Goal: Task Accomplishment & Management: Manage account settings

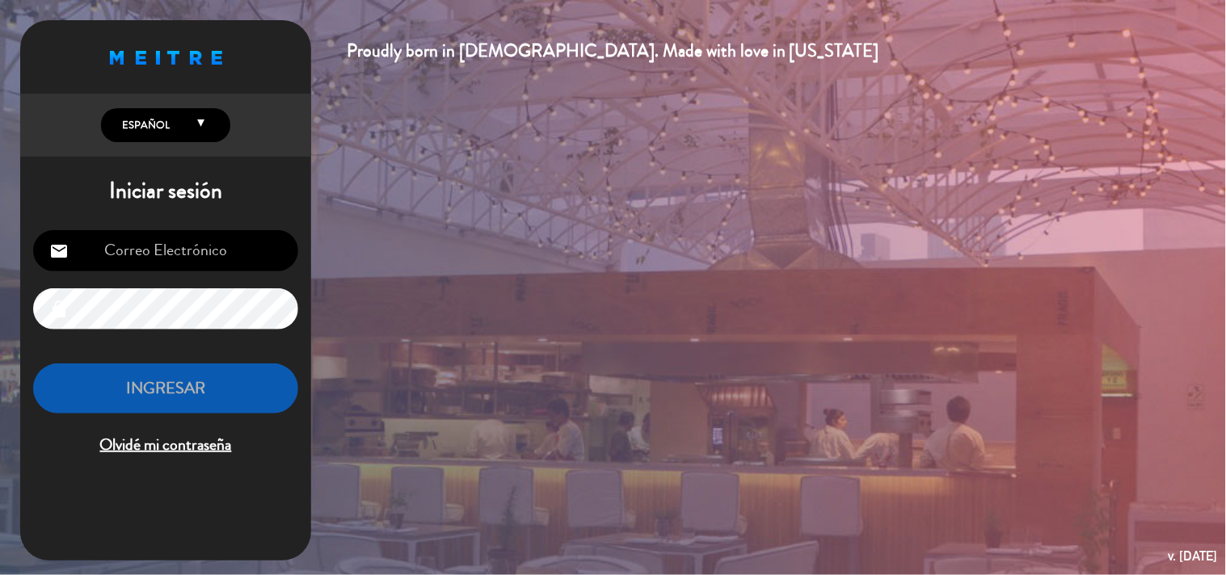
type input "[EMAIL_ADDRESS][DOMAIN_NAME]"
click at [202, 374] on button "INGRESAR" at bounding box center [165, 389] width 265 height 51
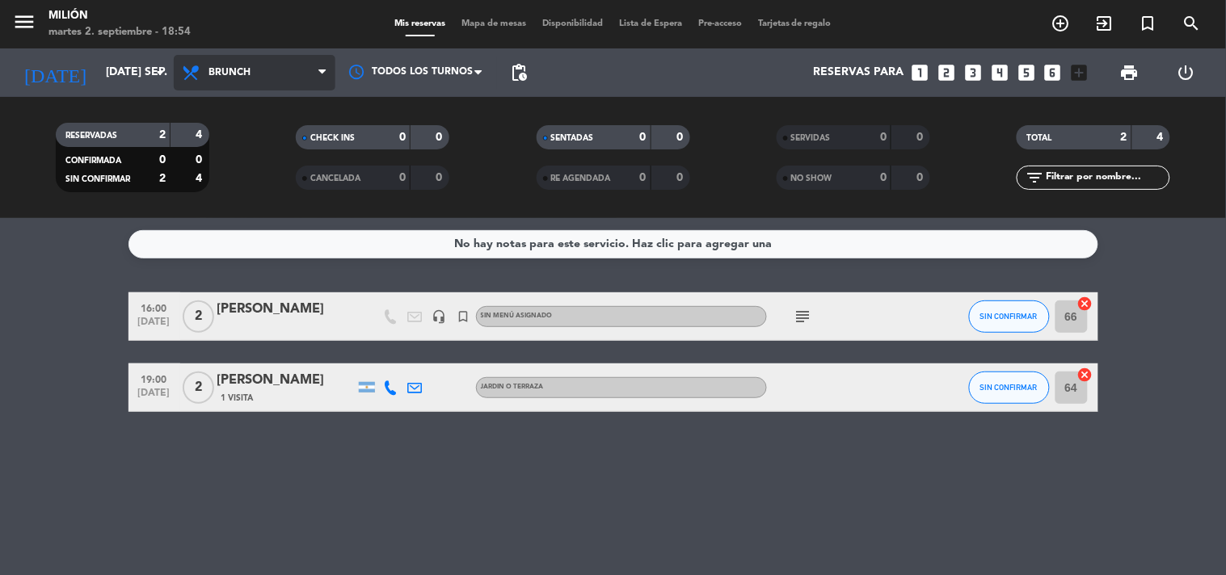
click at [326, 70] on span at bounding box center [326, 72] width 16 height 15
click at [249, 251] on ng-component "menu Milión martes 2. septiembre - 18:54 Mis reservas Mapa de mesas Disponibili…" at bounding box center [613, 287] width 1226 height 575
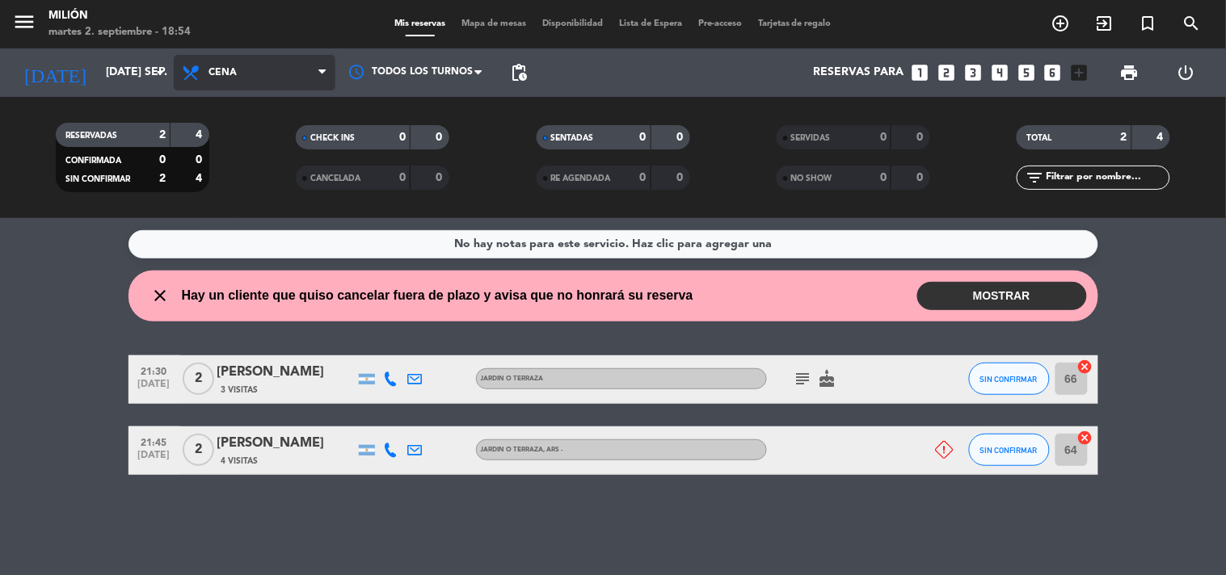
click at [318, 74] on icon at bounding box center [321, 72] width 7 height 13
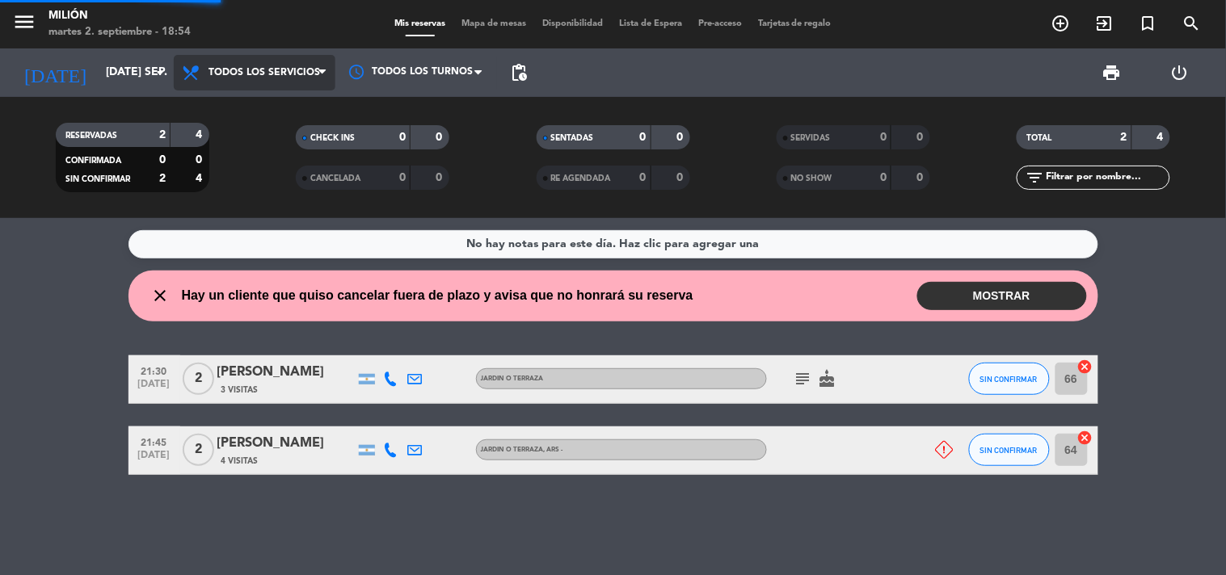
click at [293, 105] on div "menu Milión martes 2. septiembre - 18:54 Mis reservas Mapa de mesas Disponibili…" at bounding box center [613, 109] width 1226 height 218
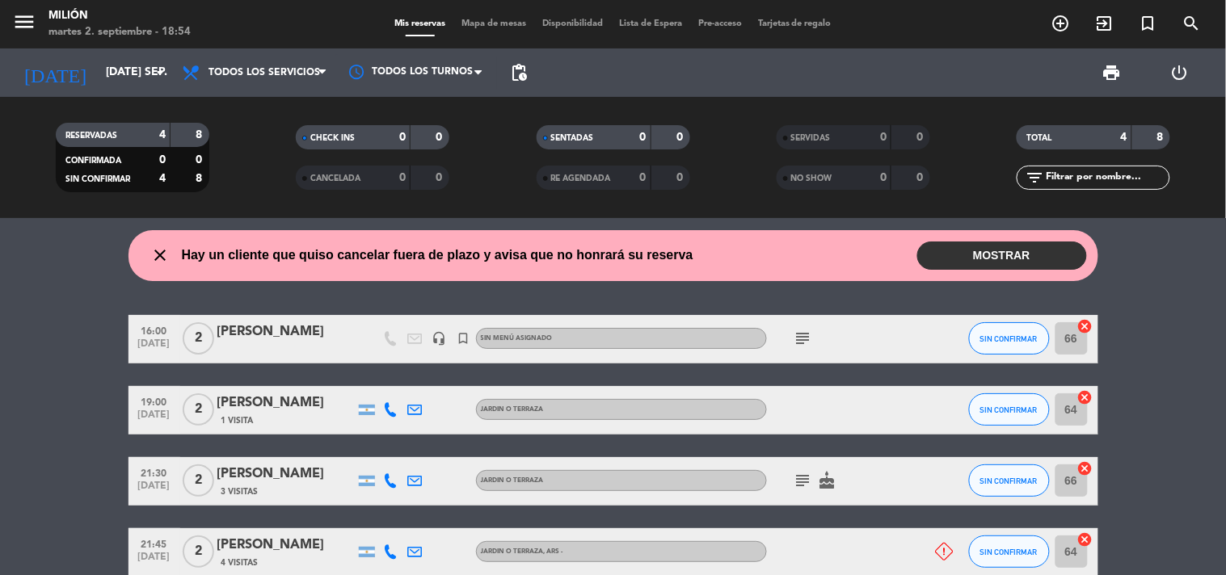
scroll to position [82, 0]
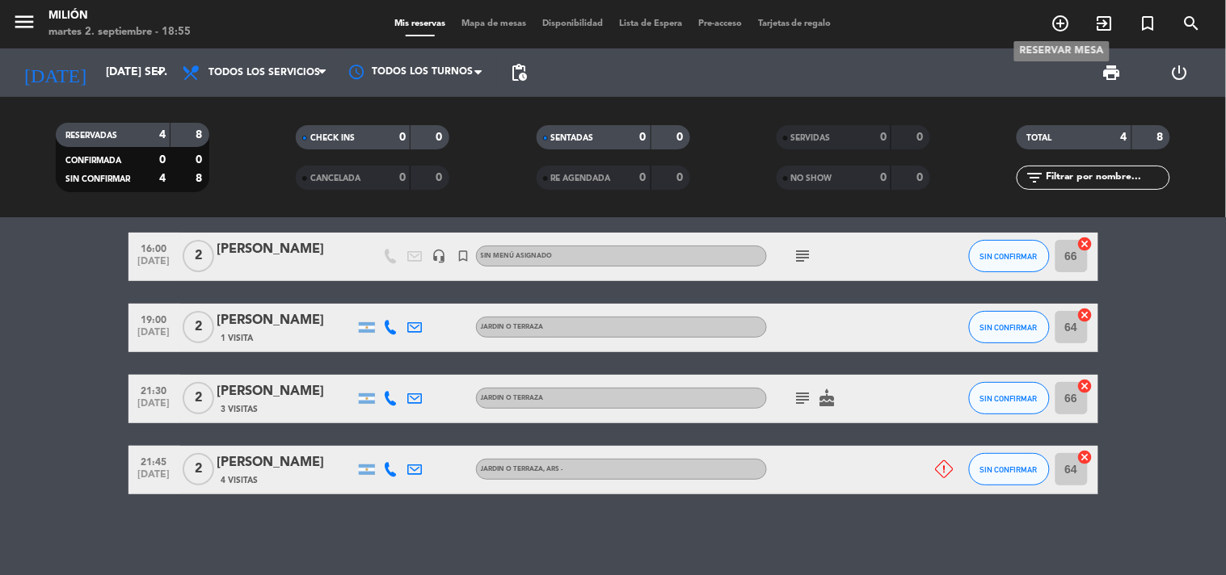
click at [1059, 11] on span "add_circle_outline" at bounding box center [1061, 23] width 44 height 27
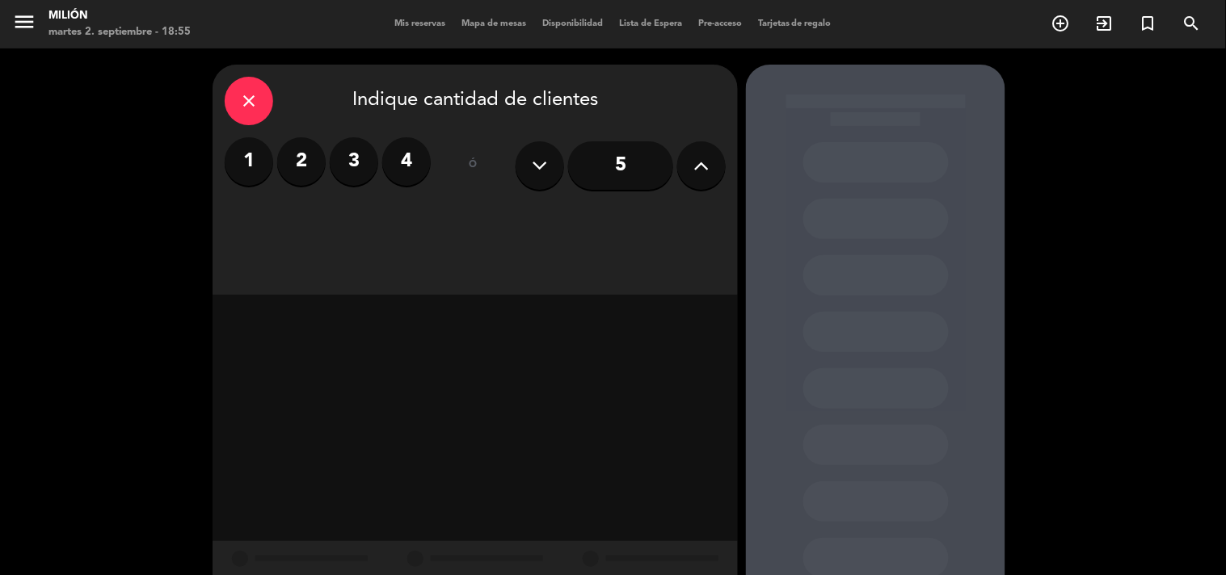
click at [694, 170] on icon at bounding box center [701, 166] width 15 height 24
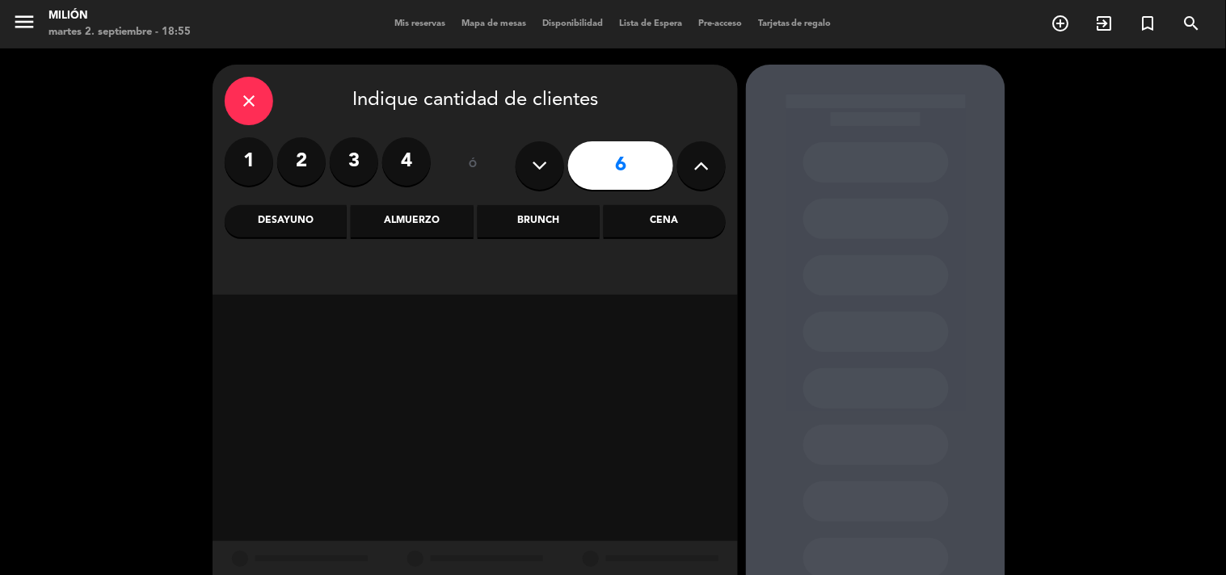
click at [694, 170] on icon at bounding box center [701, 166] width 15 height 24
type input "10"
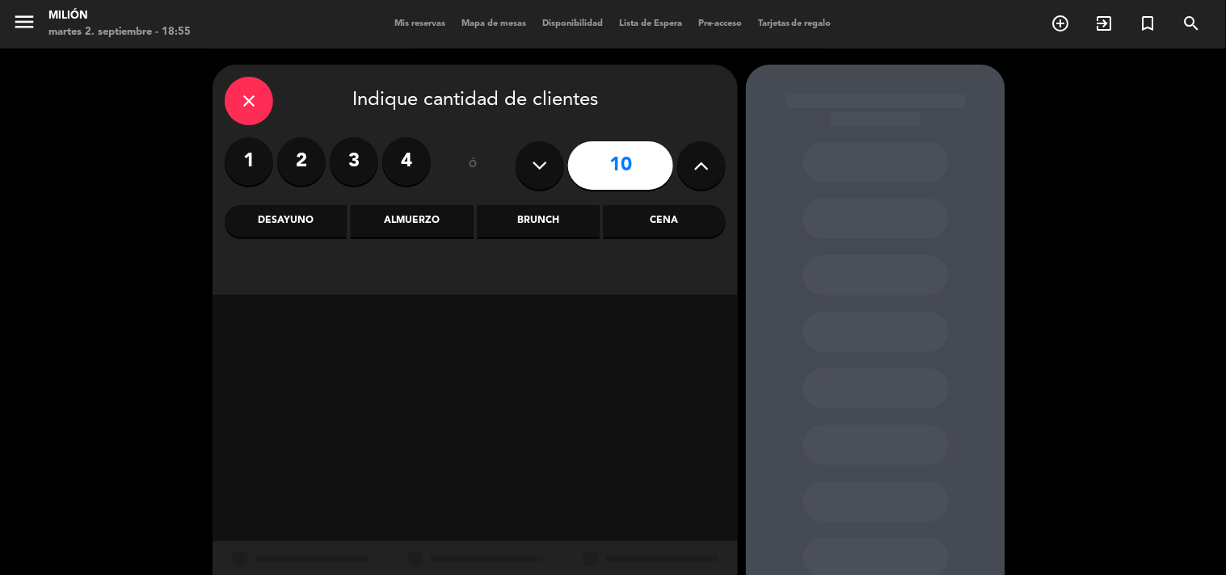
click at [674, 220] on div "Cena" at bounding box center [665, 221] width 122 height 32
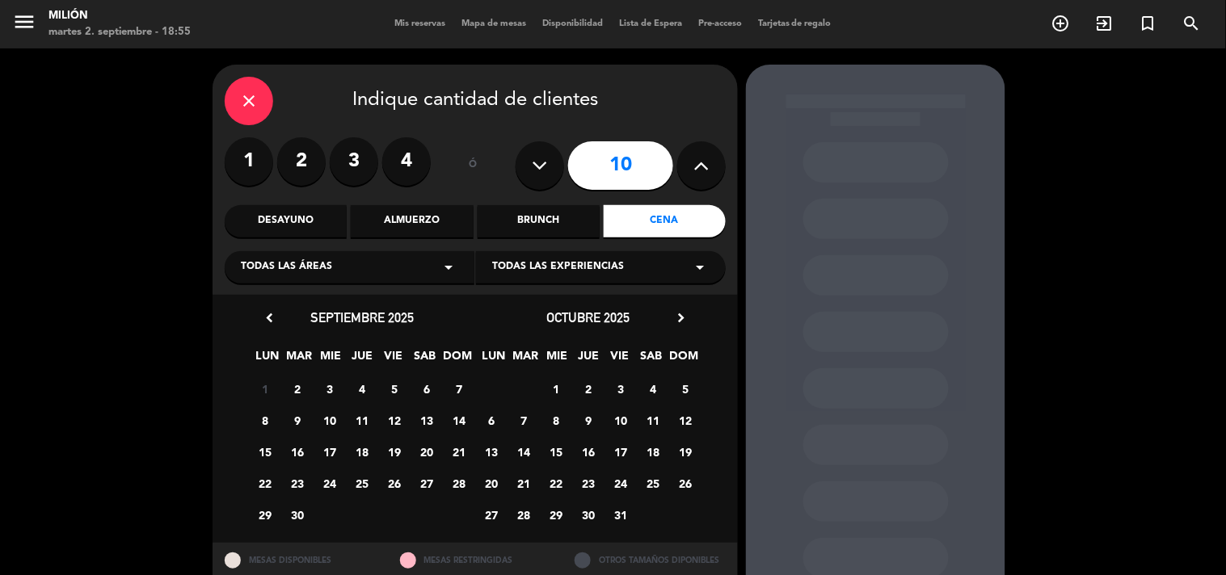
click at [296, 389] on span "2" at bounding box center [297, 389] width 27 height 27
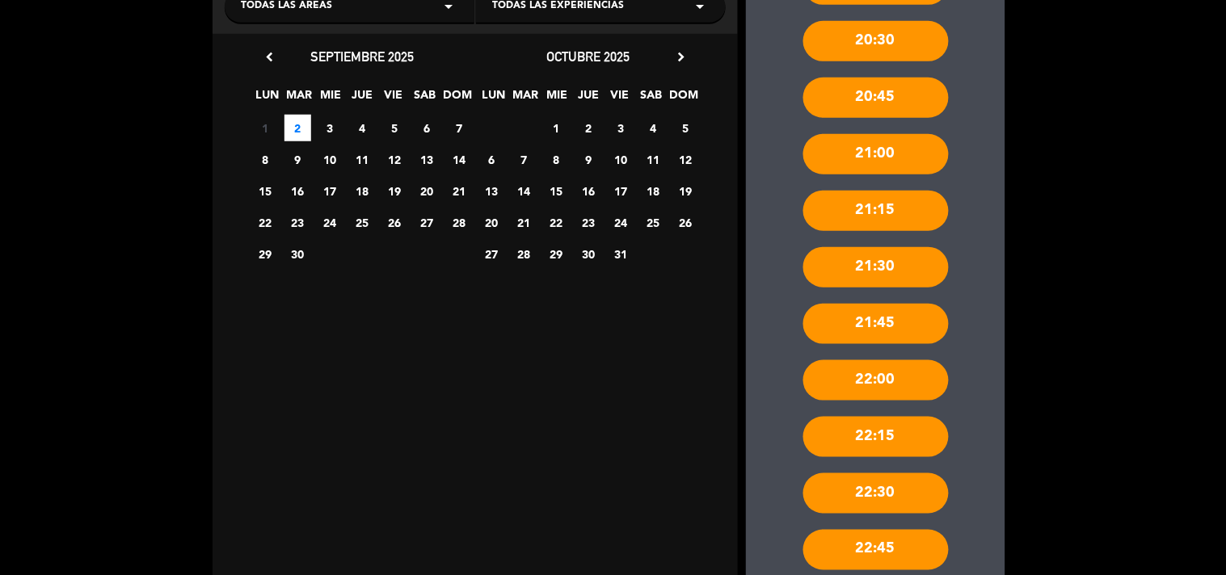
scroll to position [322, 0]
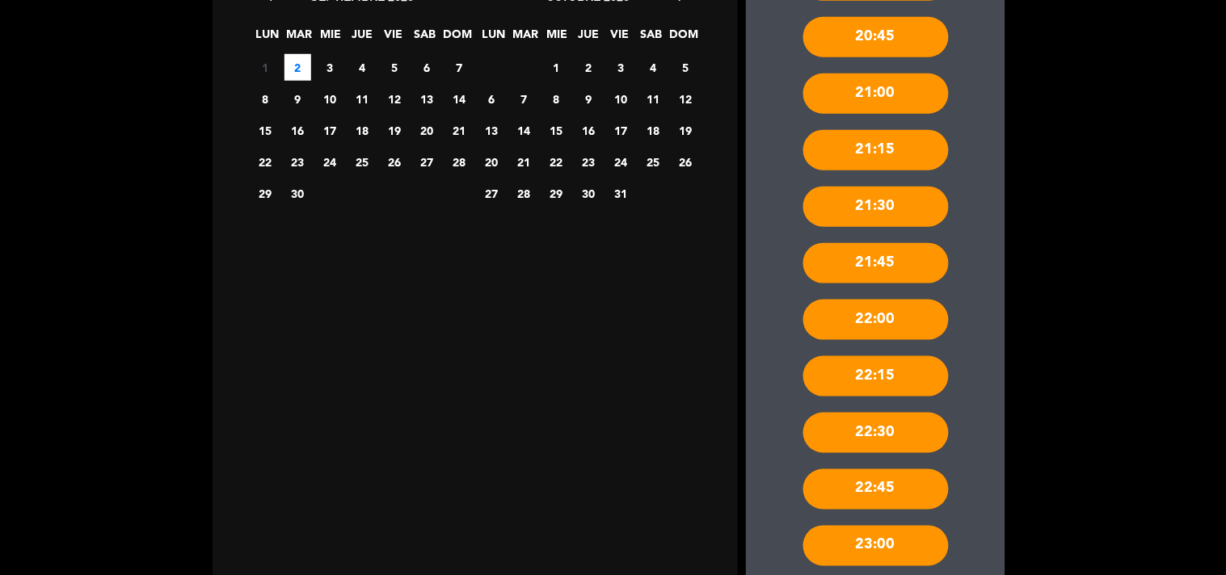
click at [848, 433] on div "22:30" at bounding box center [875, 433] width 145 height 40
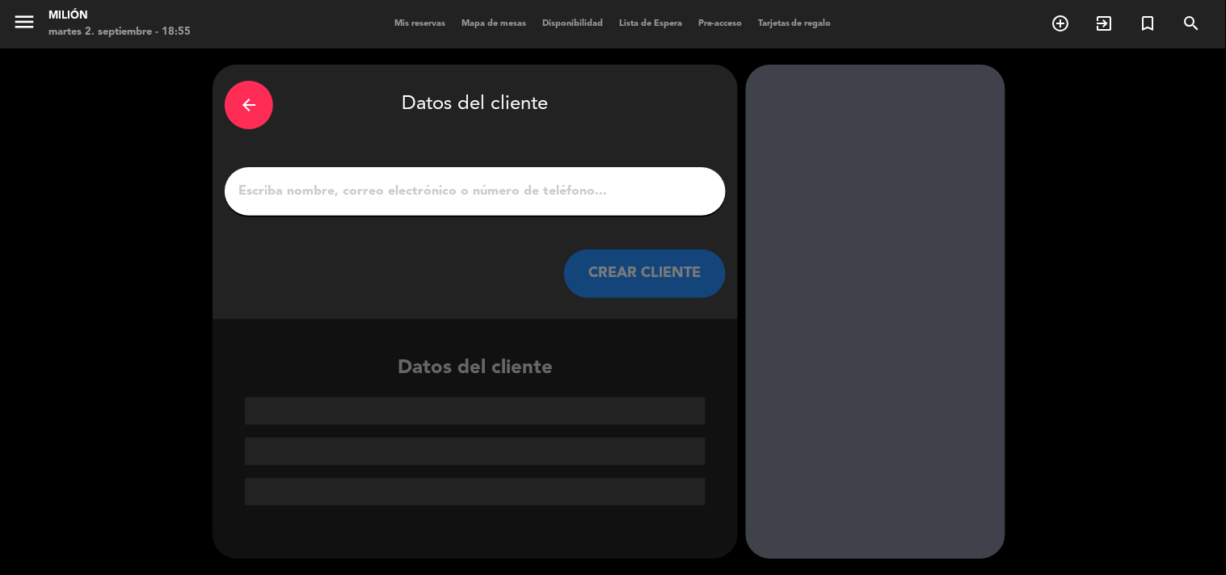
click at [447, 181] on input "1" at bounding box center [475, 191] width 477 height 23
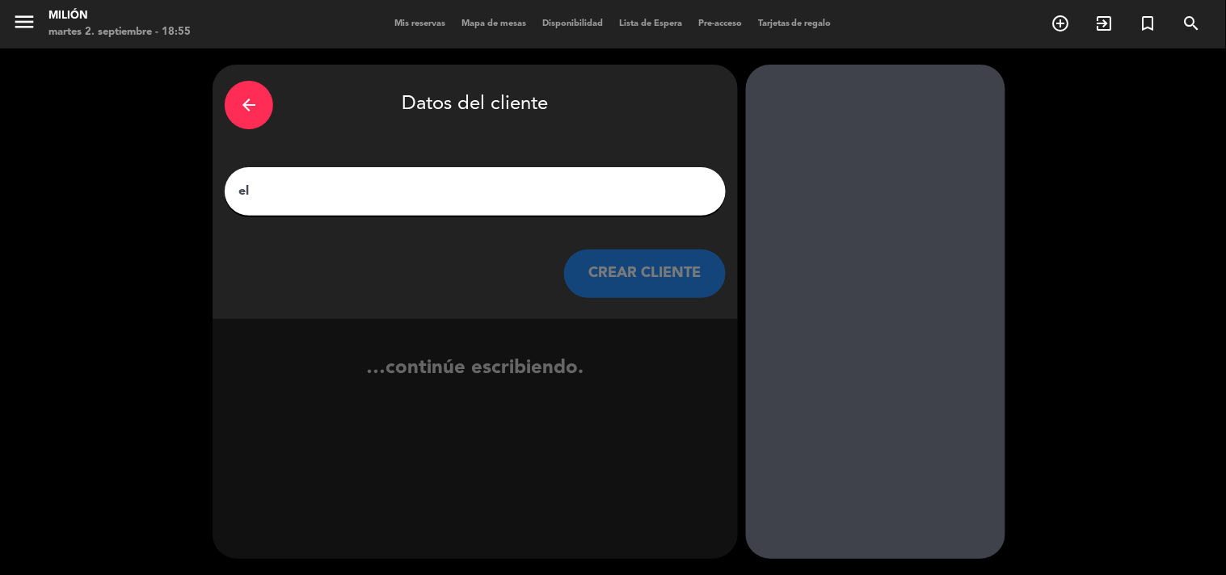
type input "e"
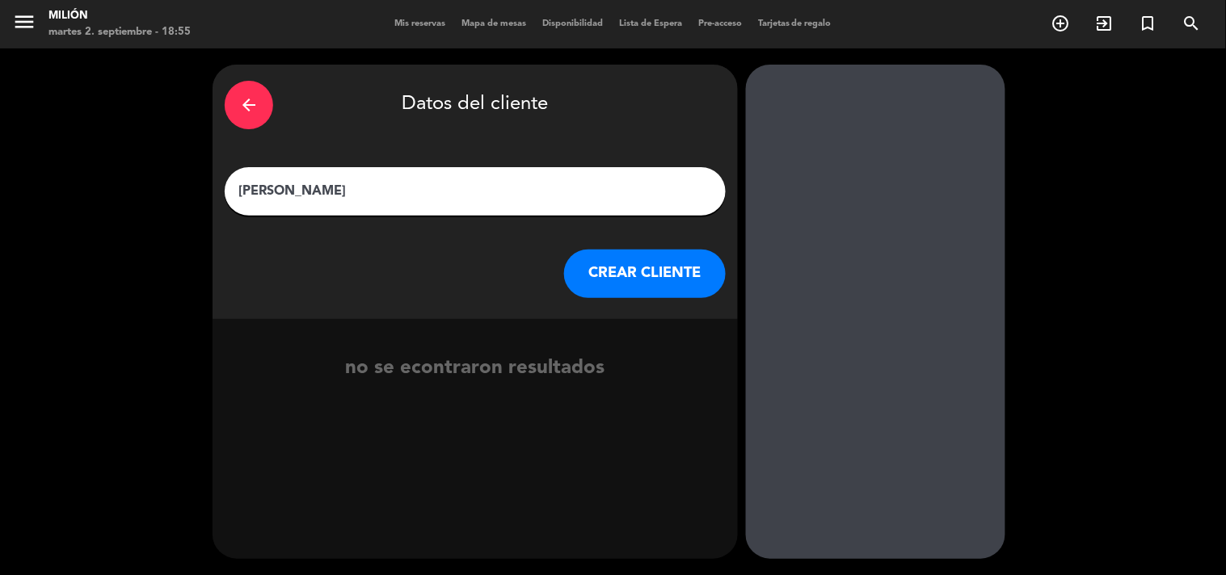
type input "[PERSON_NAME]"
click at [641, 284] on button "CREAR CLIENTE" at bounding box center [645, 274] width 162 height 48
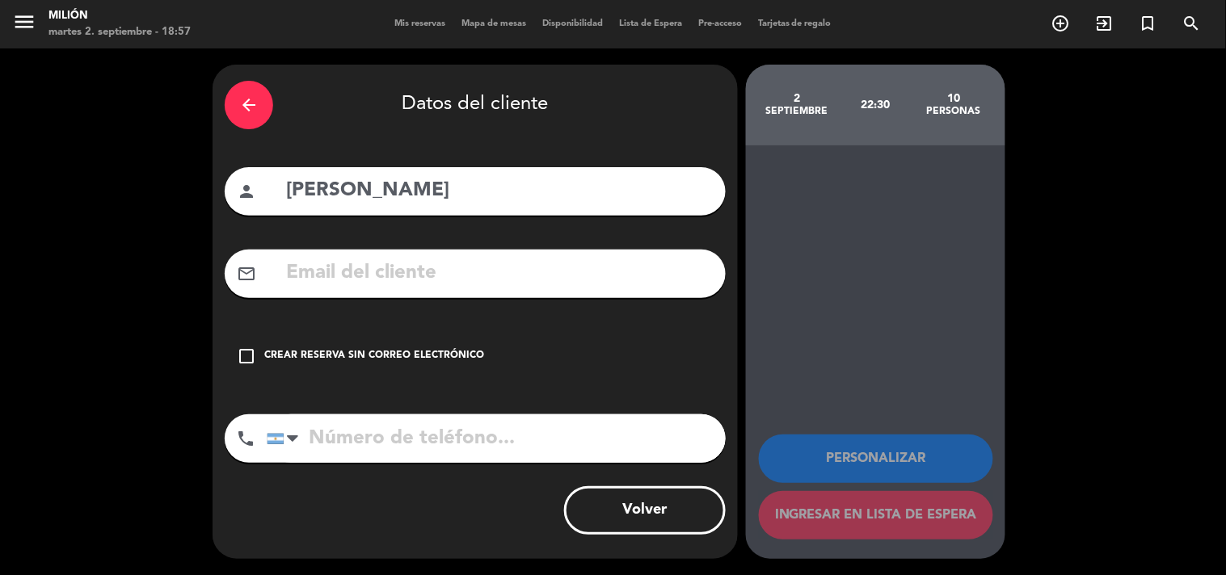
click at [378, 445] on input "tel" at bounding box center [496, 439] width 459 height 48
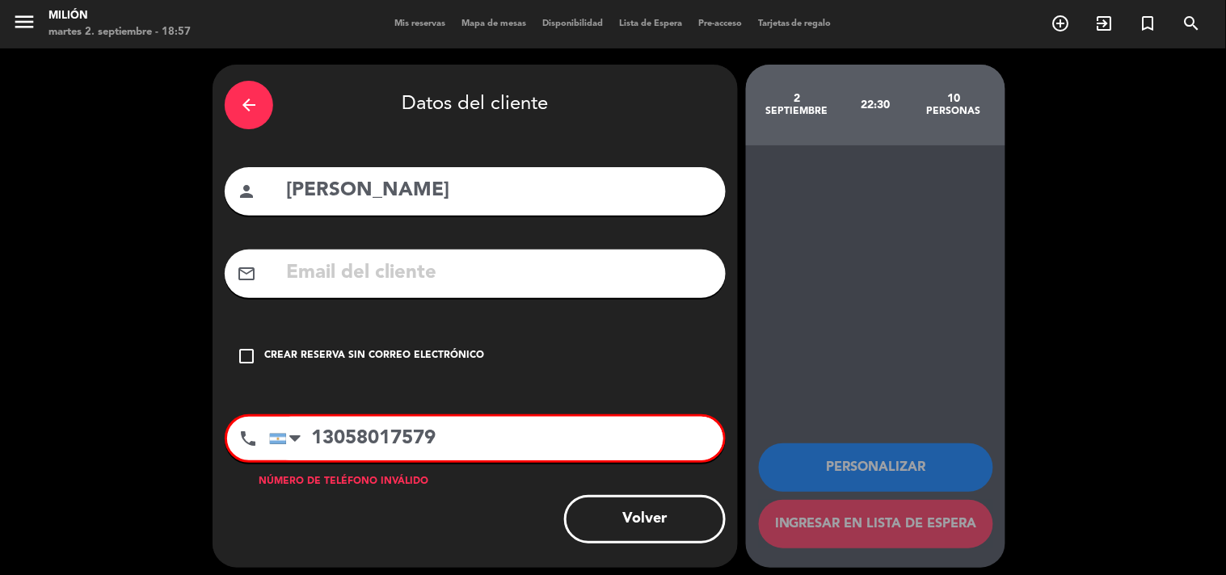
type input "13058017579"
click at [297, 439] on div at bounding box center [294, 438] width 11 height 19
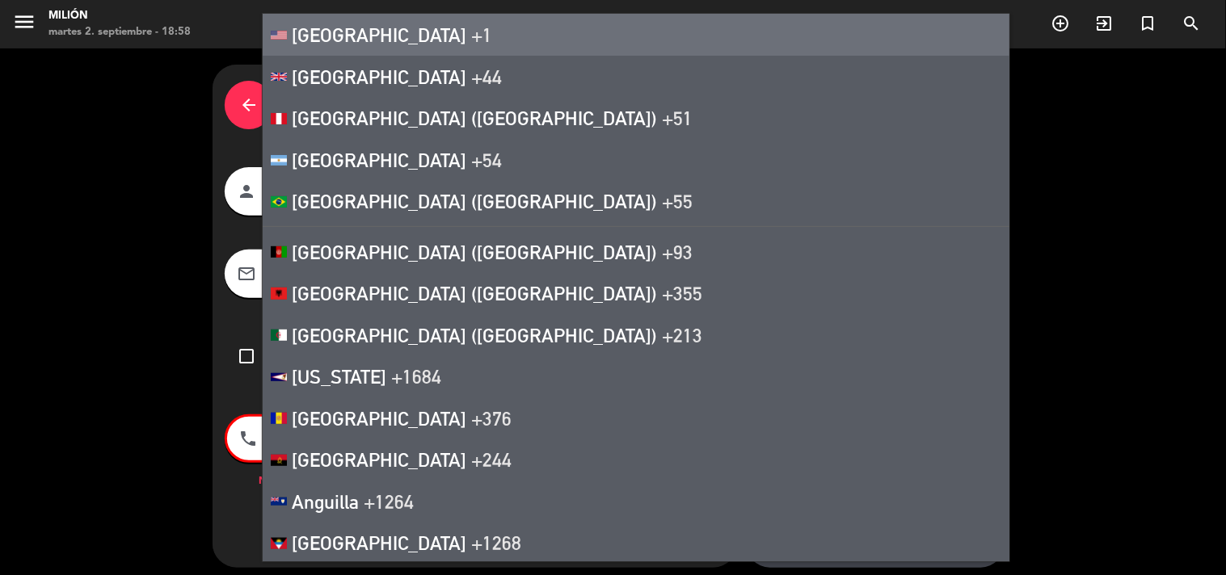
click at [386, 33] on span "[GEOGRAPHIC_DATA]" at bounding box center [379, 34] width 175 height 23
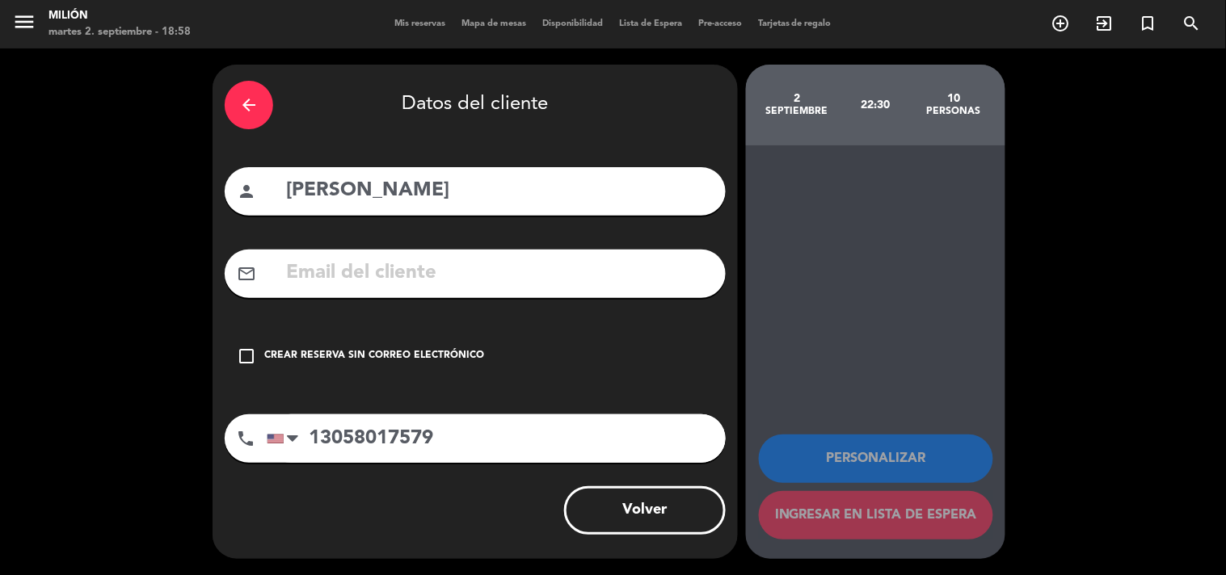
click at [243, 351] on icon "check_box_outline_blank" at bounding box center [246, 356] width 19 height 19
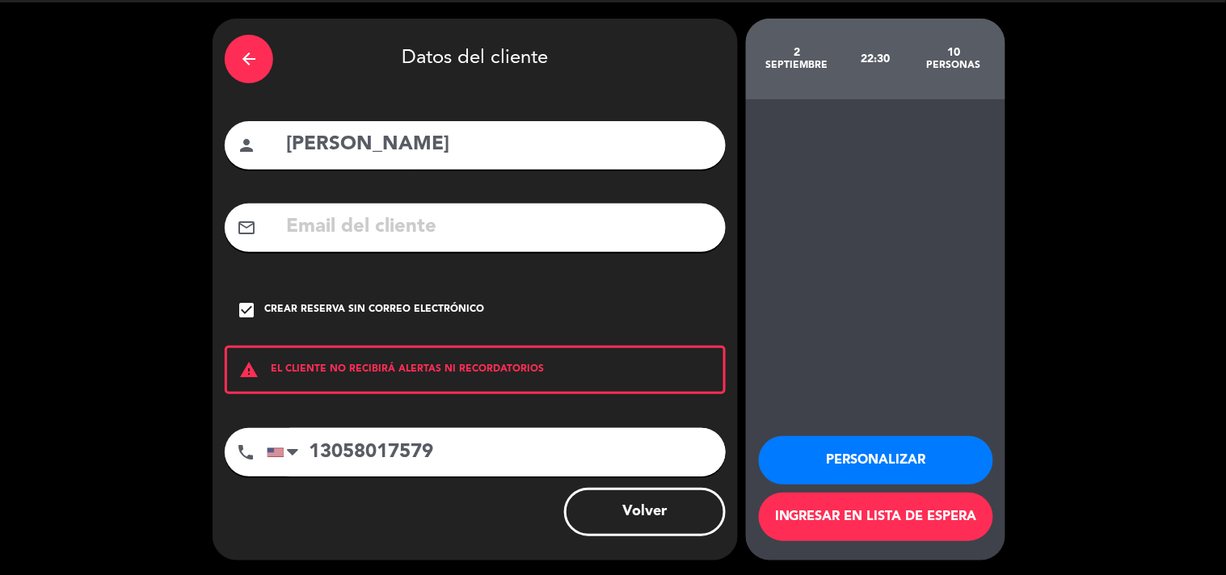
scroll to position [47, 0]
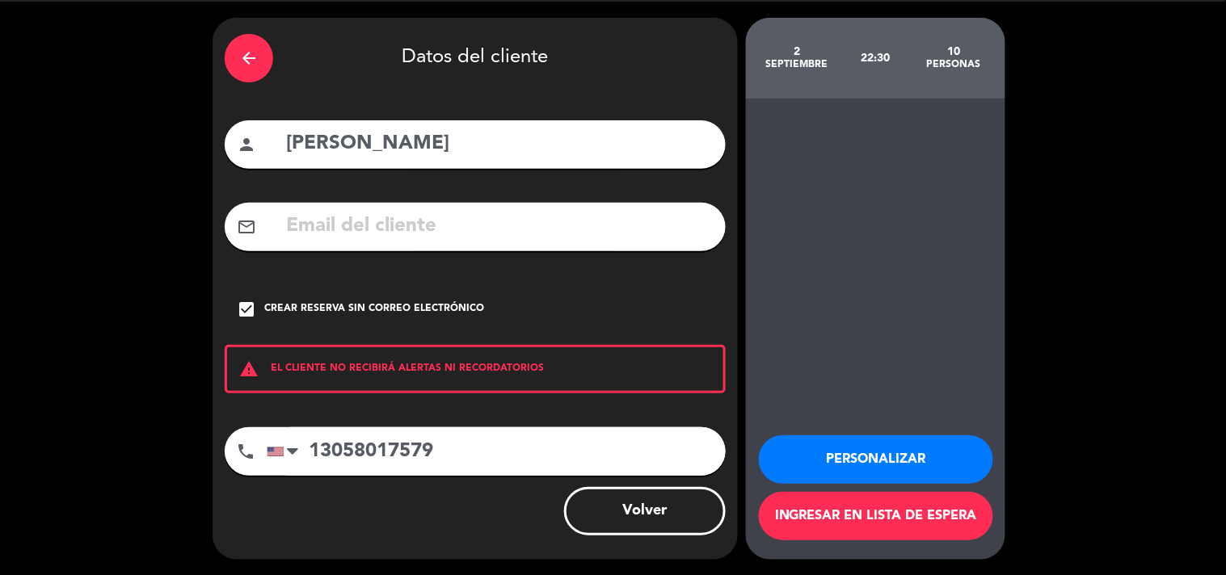
click at [837, 461] on button "Personalizar" at bounding box center [876, 460] width 234 height 48
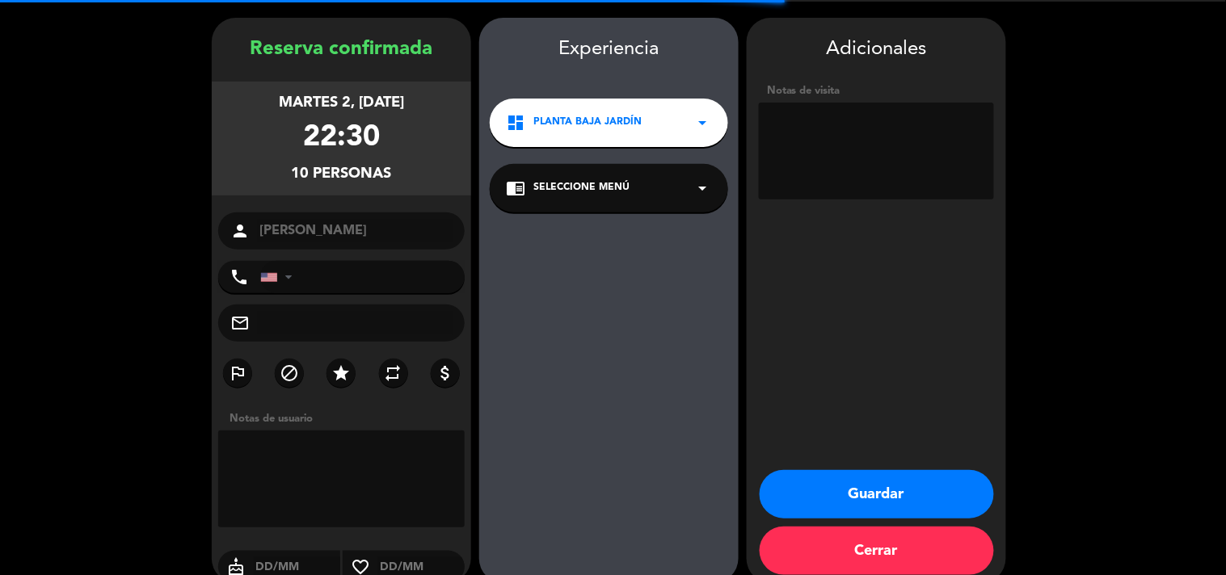
type input "[PHONE_NUMBER]"
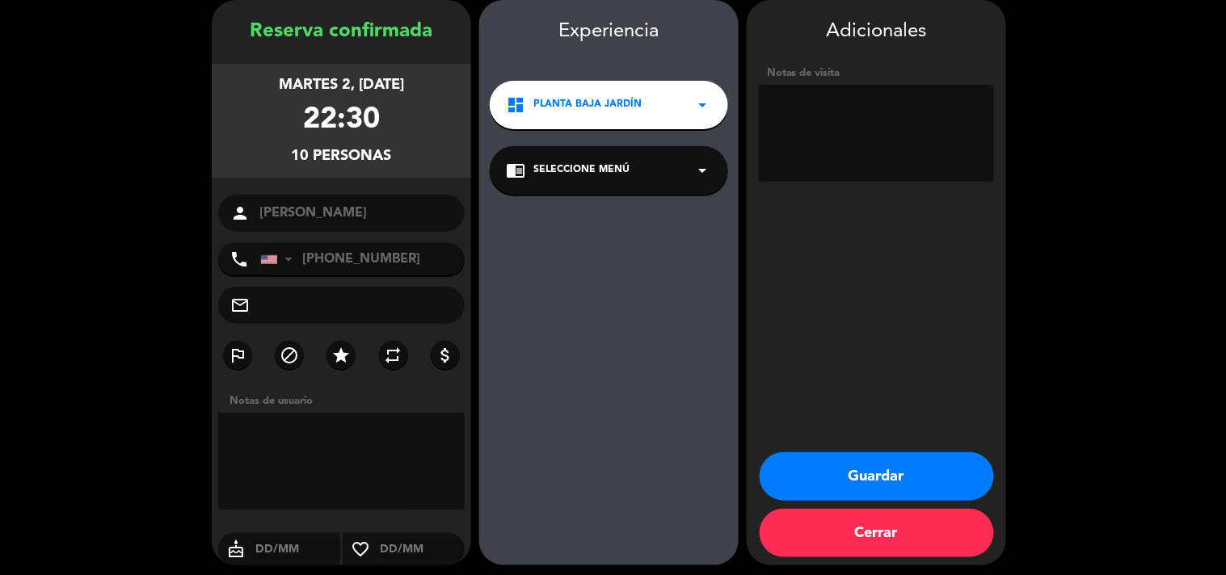
click at [699, 99] on icon "arrow_drop_down" at bounding box center [701, 104] width 19 height 19
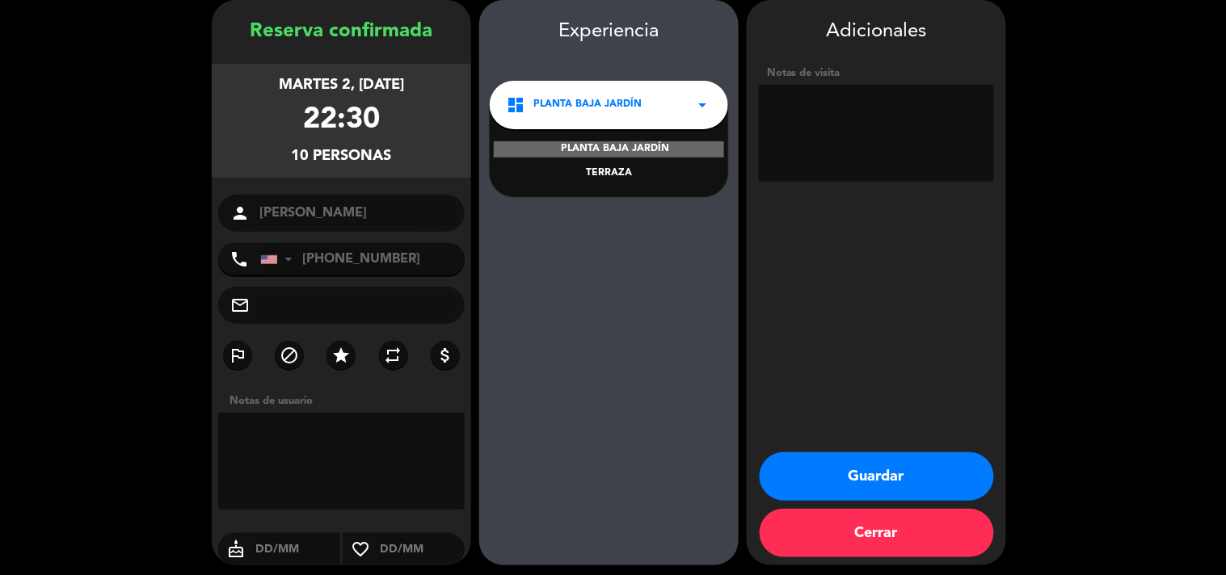
click at [705, 106] on icon "arrow_drop_down" at bounding box center [701, 104] width 19 height 19
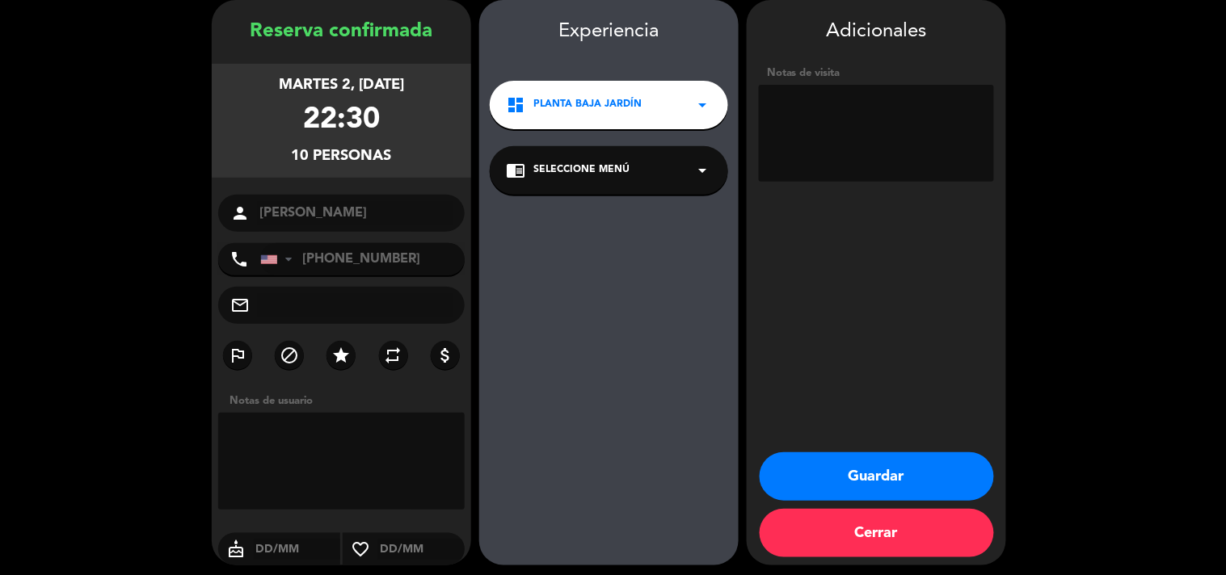
click at [701, 167] on icon "arrow_drop_down" at bounding box center [701, 170] width 19 height 19
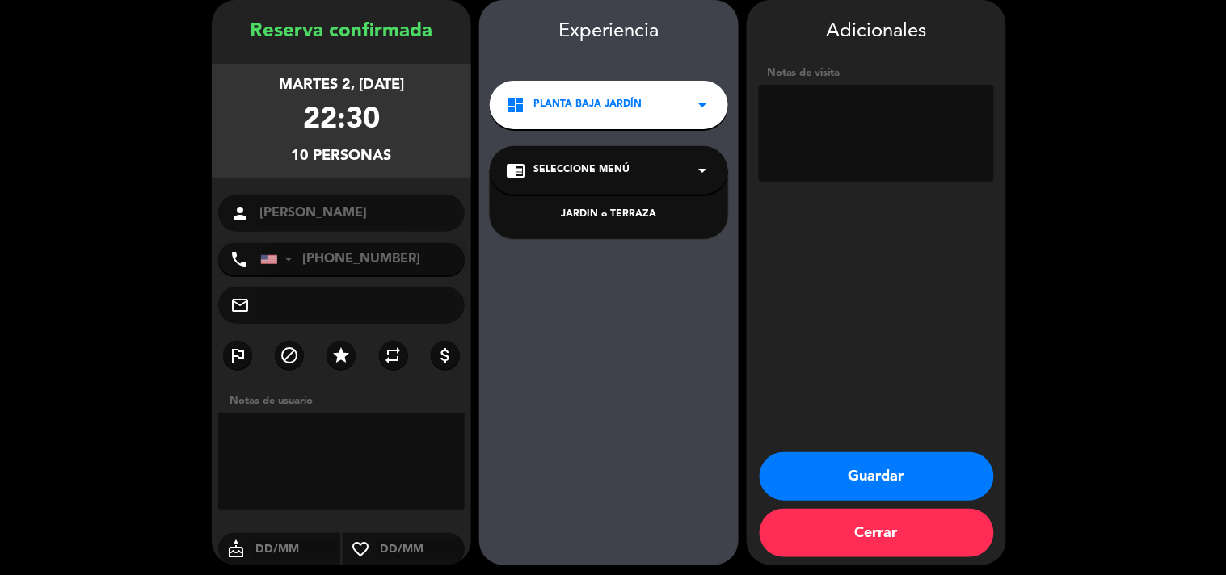
click at [634, 214] on div "JARDIN o TERRAZA" at bounding box center [609, 215] width 206 height 16
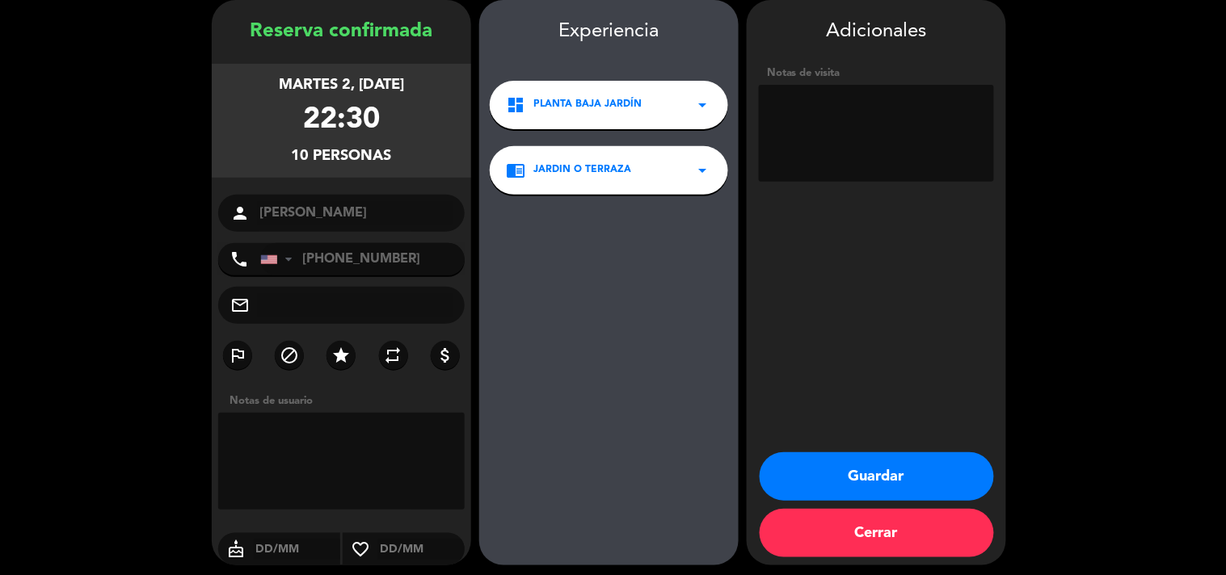
click at [591, 162] on span "JARDIN o TERRAZA" at bounding box center [582, 170] width 98 height 16
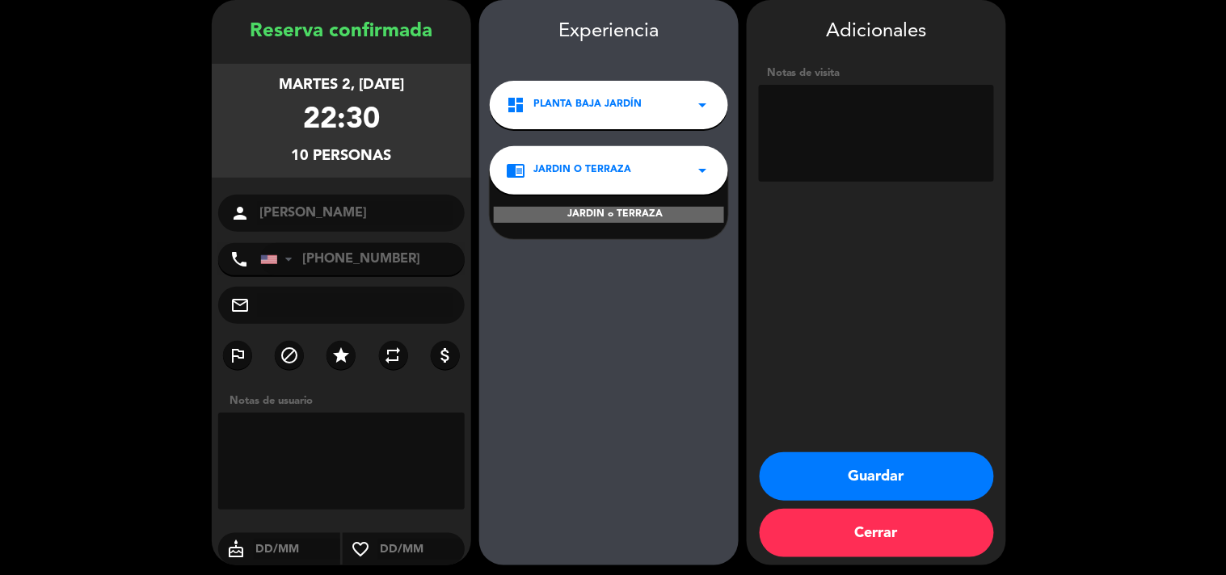
click at [645, 208] on div "JARDIN o TERRAZA" at bounding box center [609, 215] width 230 height 16
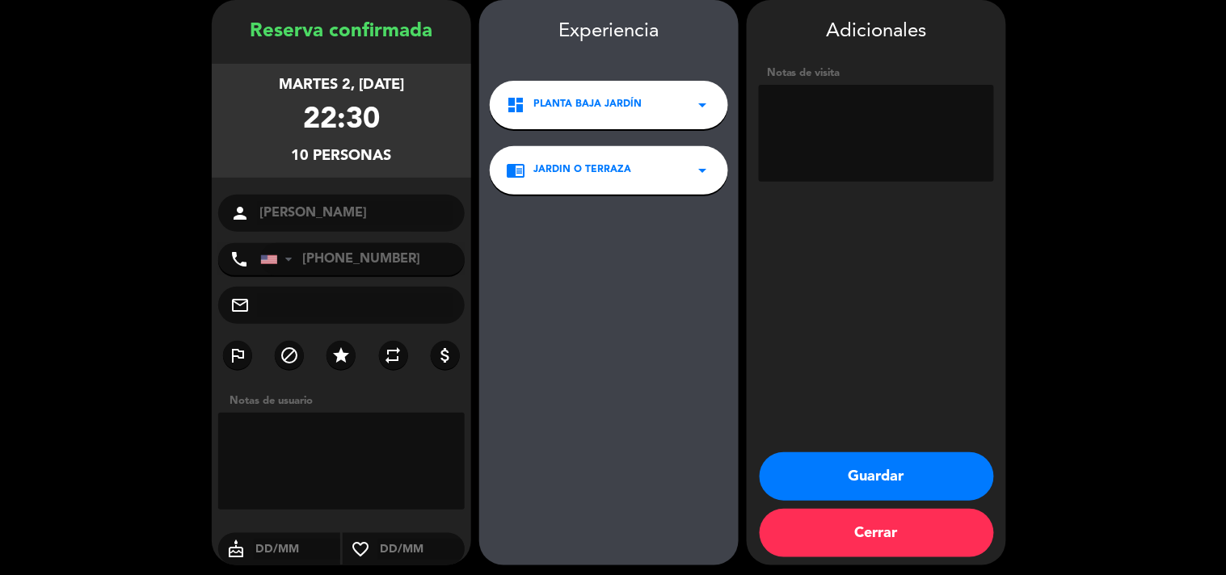
click at [790, 109] on textarea at bounding box center [876, 133] width 235 height 97
type textarea "pidio mesa 180"
click at [891, 475] on button "Guardar" at bounding box center [877, 477] width 234 height 48
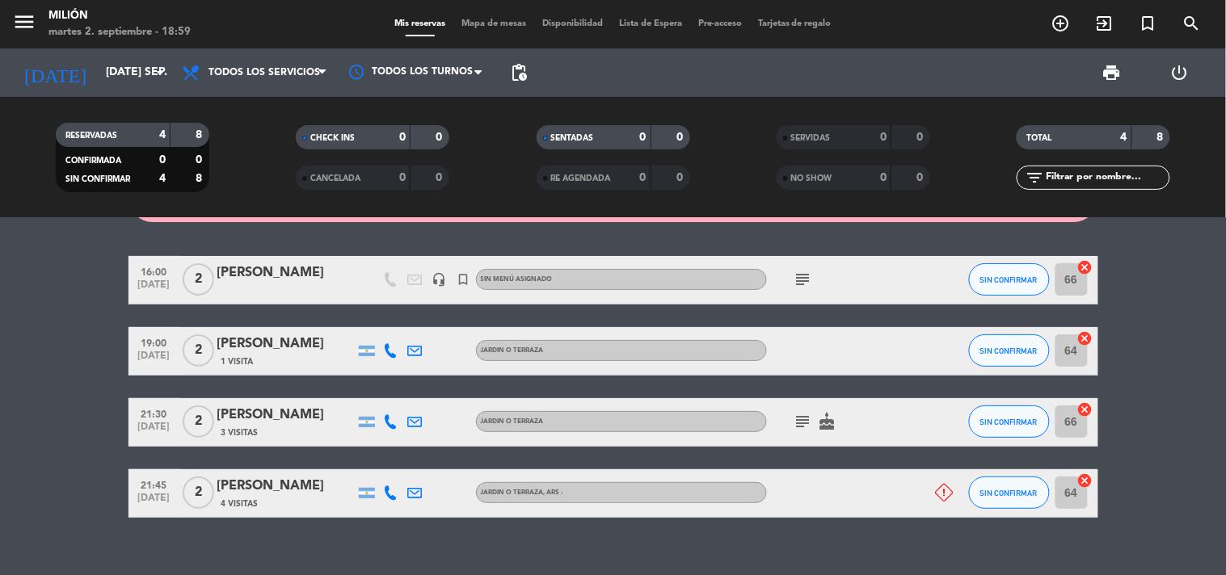
scroll to position [82, 0]
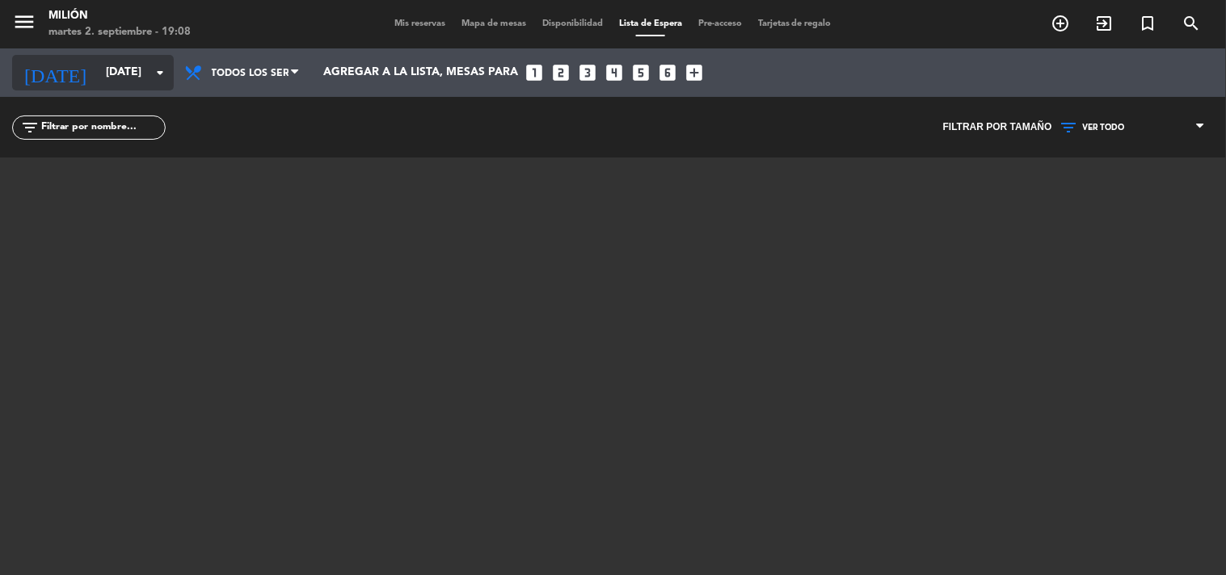
click at [165, 69] on icon "arrow_drop_down" at bounding box center [159, 72] width 19 height 19
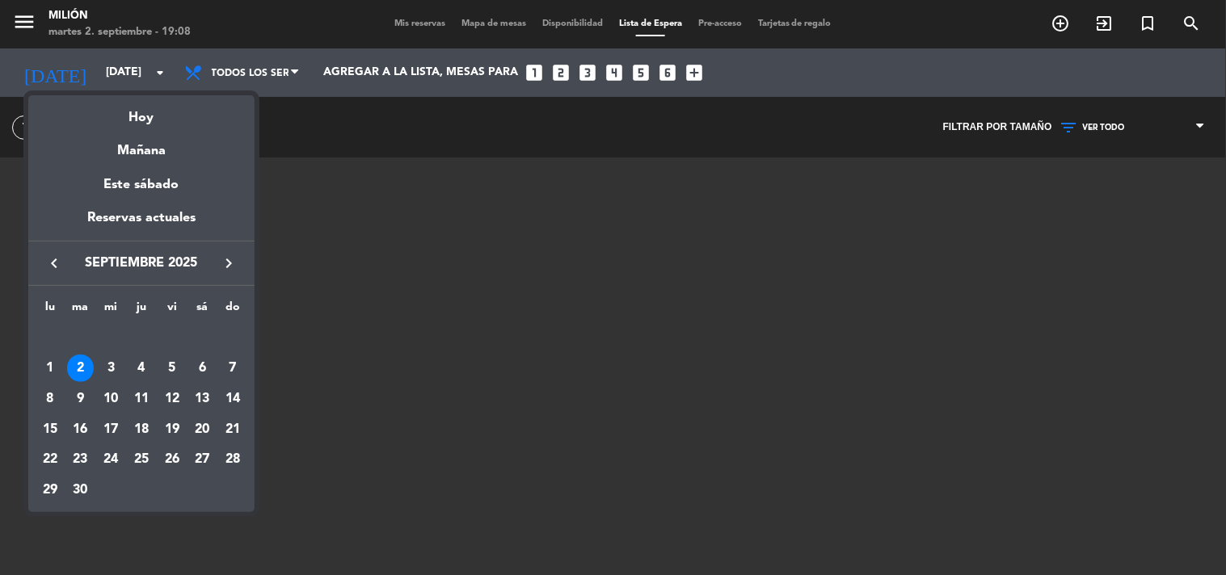
click at [78, 357] on div "2" at bounding box center [80, 368] width 27 height 27
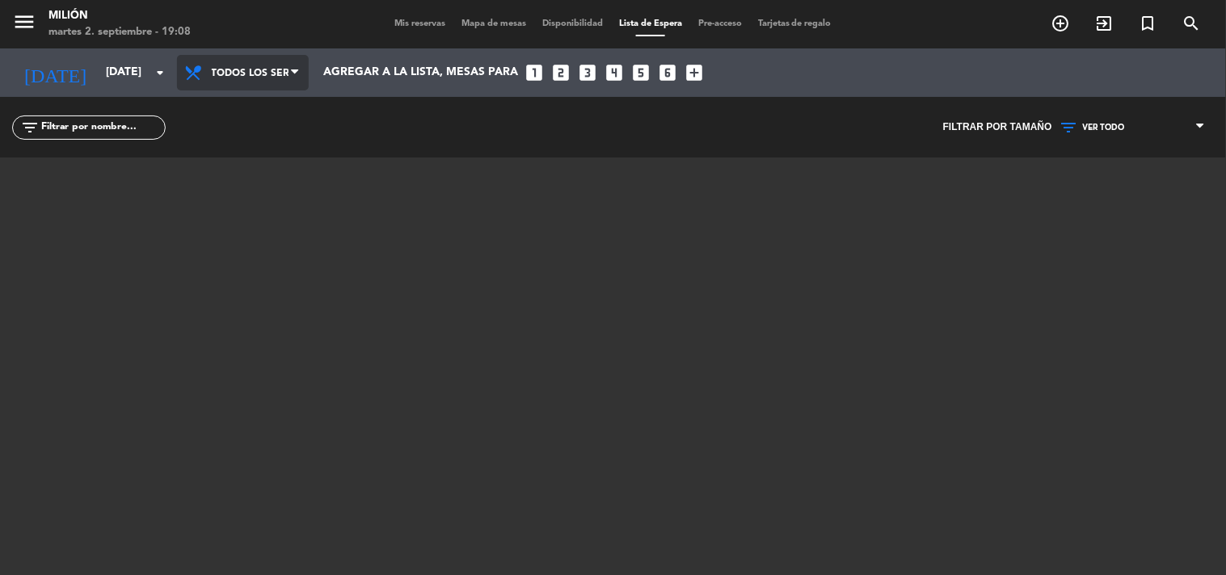
click at [244, 68] on span "Todos los servicios" at bounding box center [250, 73] width 77 height 31
click at [239, 110] on div "menu Milión martes 2. septiembre - 19:08 Mis reservas Mapa de mesas Disponibili…" at bounding box center [613, 287] width 1226 height 575
click at [1120, 131] on span "VER TODO" at bounding box center [1104, 128] width 42 height 10
click at [1147, 155] on div "VER TODO 1 2 3 4 5 6 7 8+ VER TODO VER TODO 1 2 3 4 5 6 7 8+" at bounding box center [1133, 127] width 162 height 61
drag, startPoint x: 372, startPoint y: 26, endPoint x: 383, endPoint y: 21, distance: 12.3
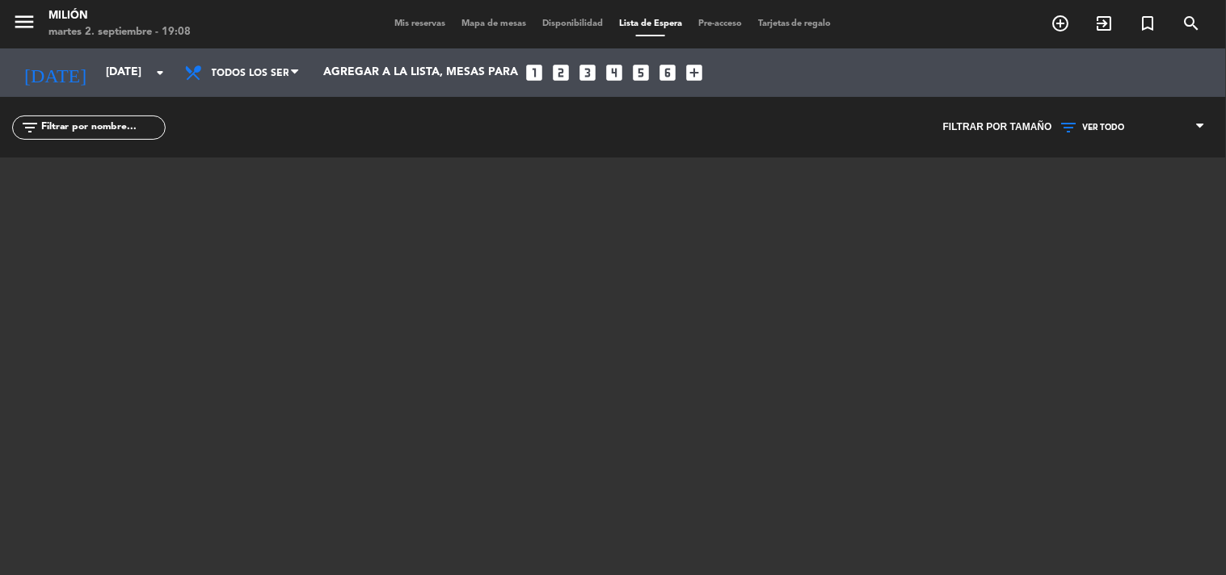
click at [373, 26] on div "Mis reservas Mapa de mesas Disponibilidad Lista de Espera Pre-acceso Tarjetas d…" at bounding box center [612, 24] width 613 height 15
click at [388, 20] on span "Mis reservas" at bounding box center [419, 23] width 67 height 9
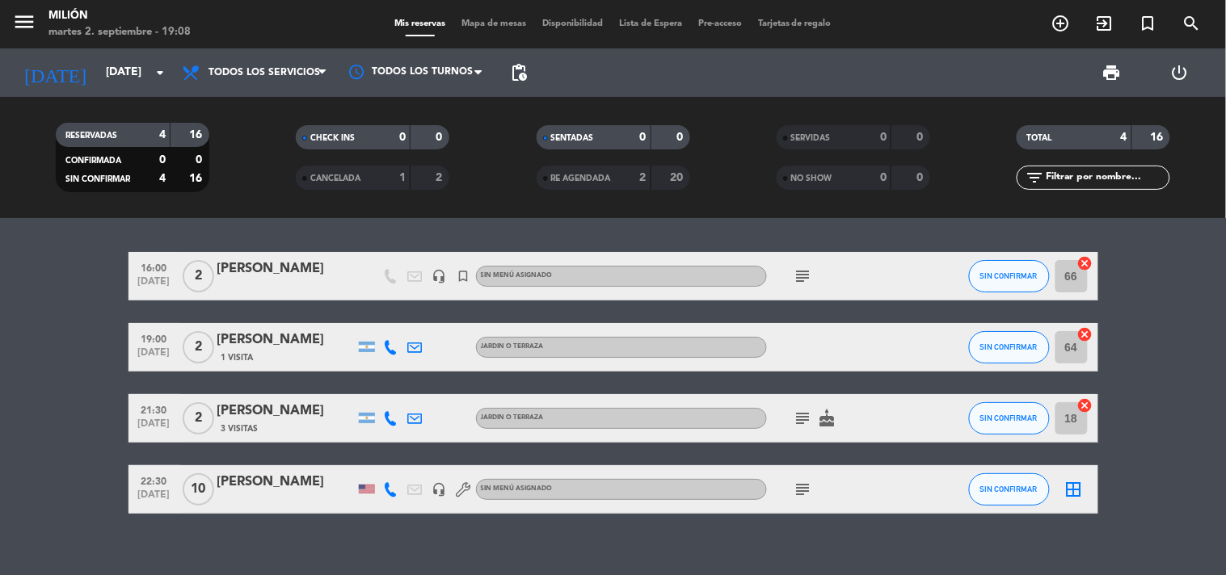
scroll to position [19, 0]
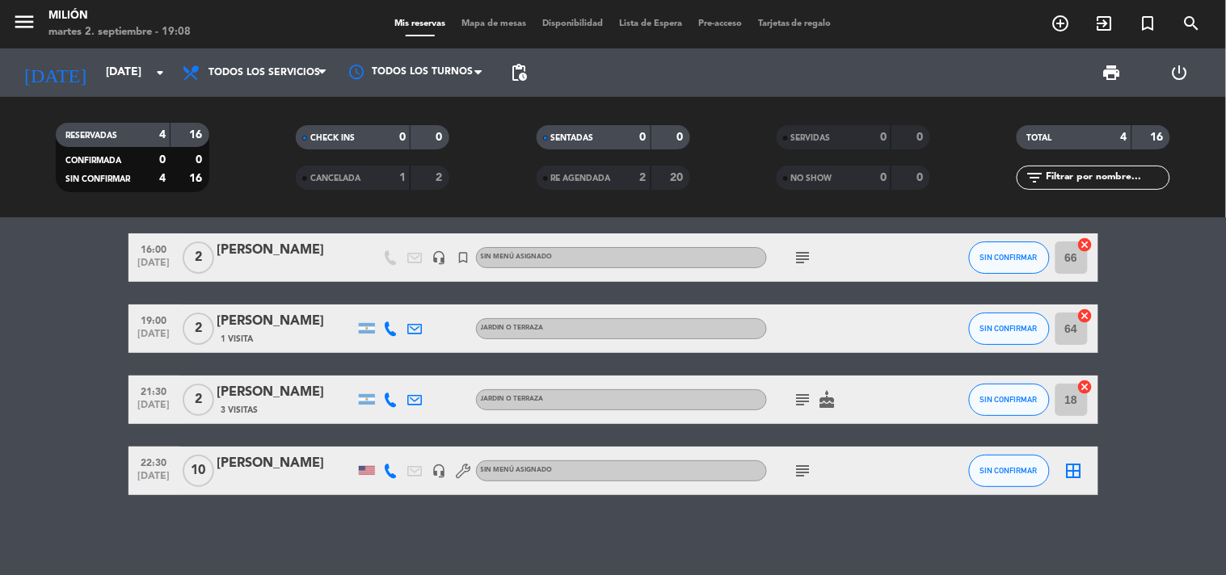
click at [806, 465] on icon "subject" at bounding box center [802, 470] width 19 height 19
click at [669, 499] on div "16:00 sep. 2 2 Nadia Ramos headset_mic turned_in_not Sin menú asignado subject …" at bounding box center [613, 396] width 1226 height 357
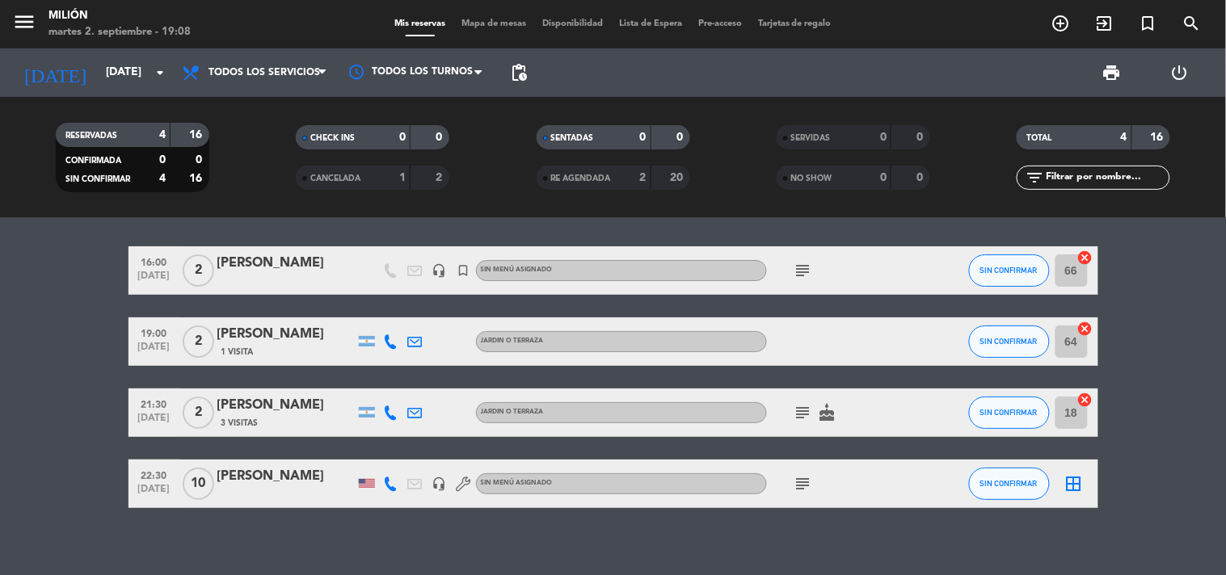
scroll to position [0, 0]
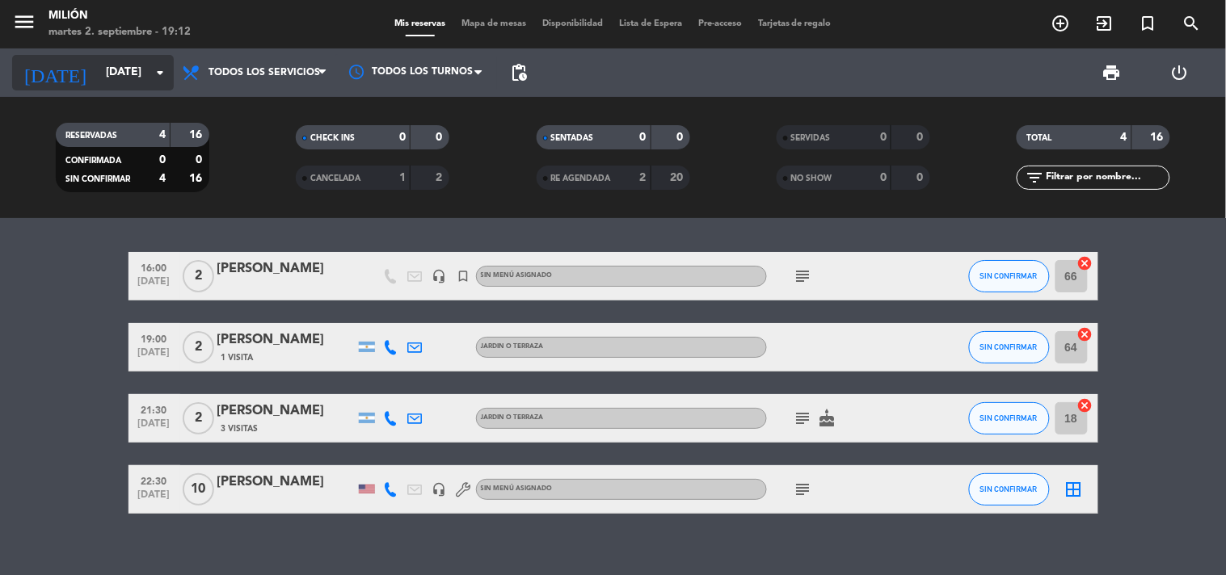
click at [98, 69] on input "[DATE] sep." at bounding box center [175, 72] width 154 height 29
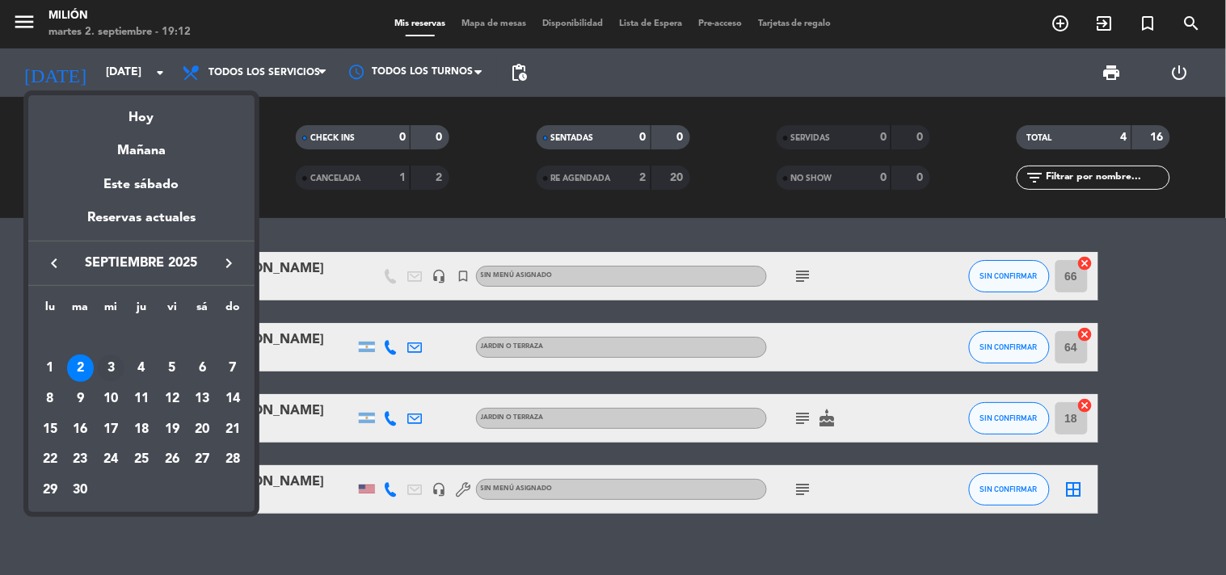
click at [112, 367] on div "3" at bounding box center [110, 368] width 27 height 27
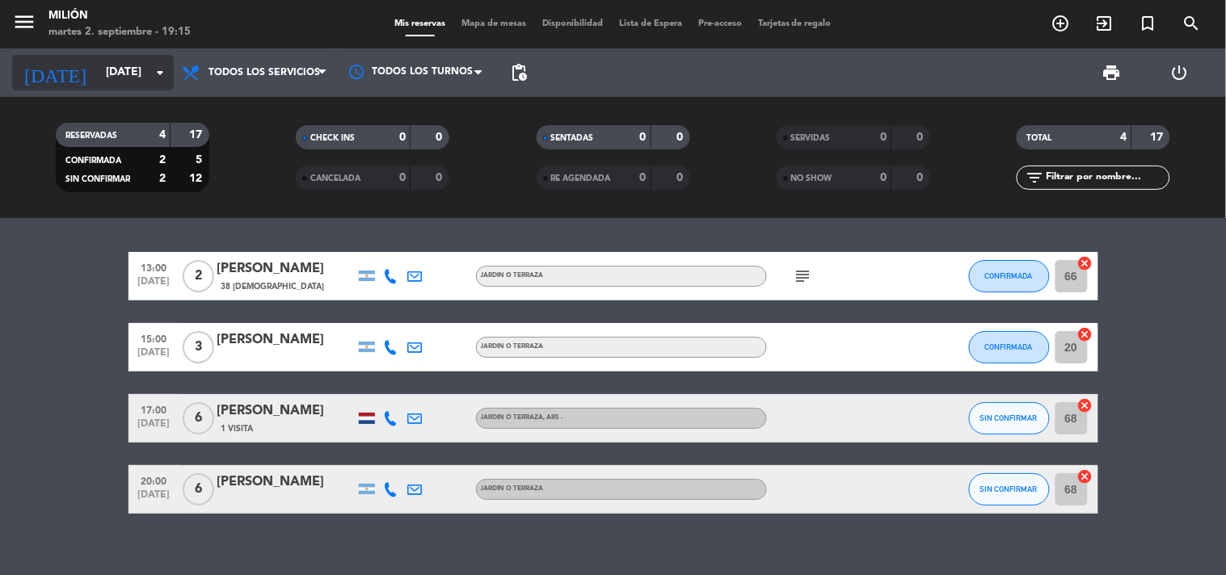
click at [135, 68] on input "mié. 3 sep." at bounding box center [175, 72] width 154 height 29
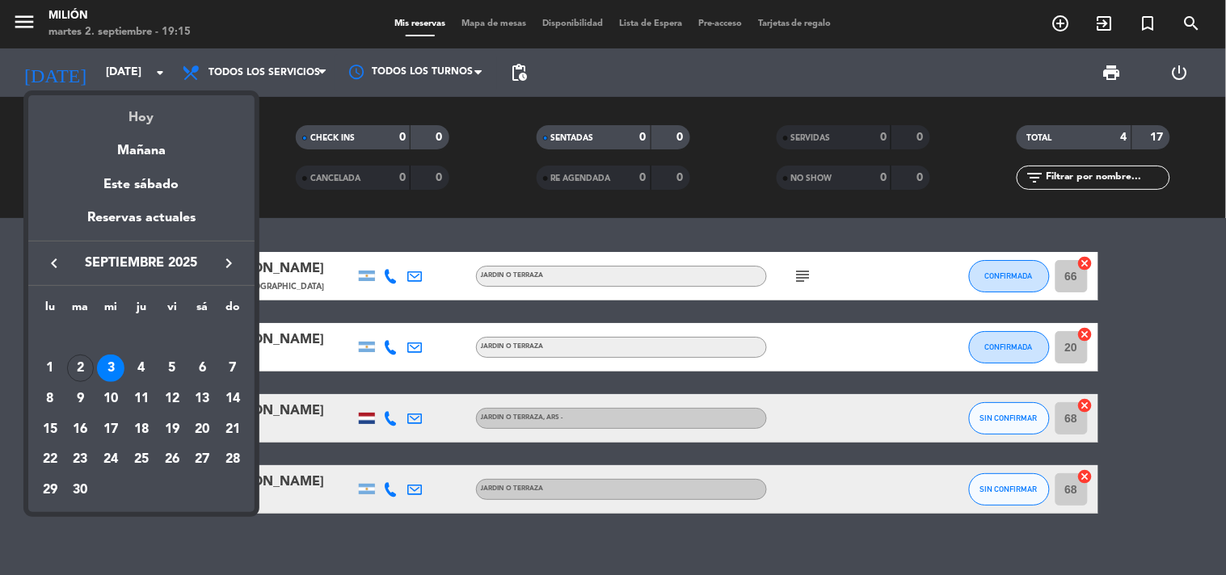
click at [141, 123] on div "Hoy" at bounding box center [141, 111] width 226 height 33
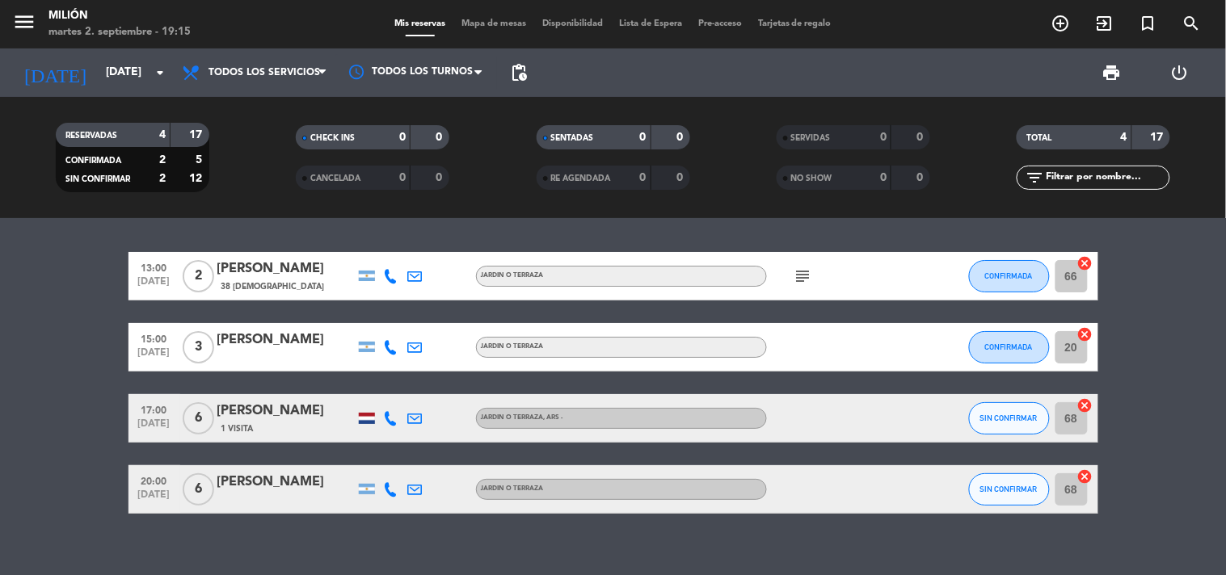
type input "[DATE] sep."
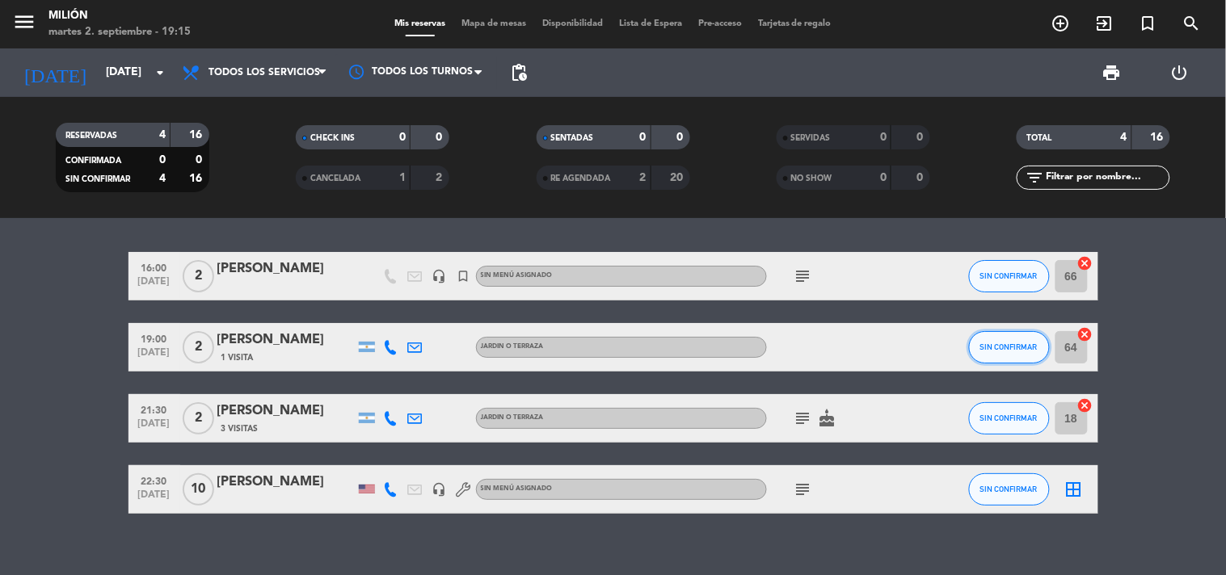
click at [1012, 346] on span "SIN CONFIRMAR" at bounding box center [1008, 347] width 57 height 9
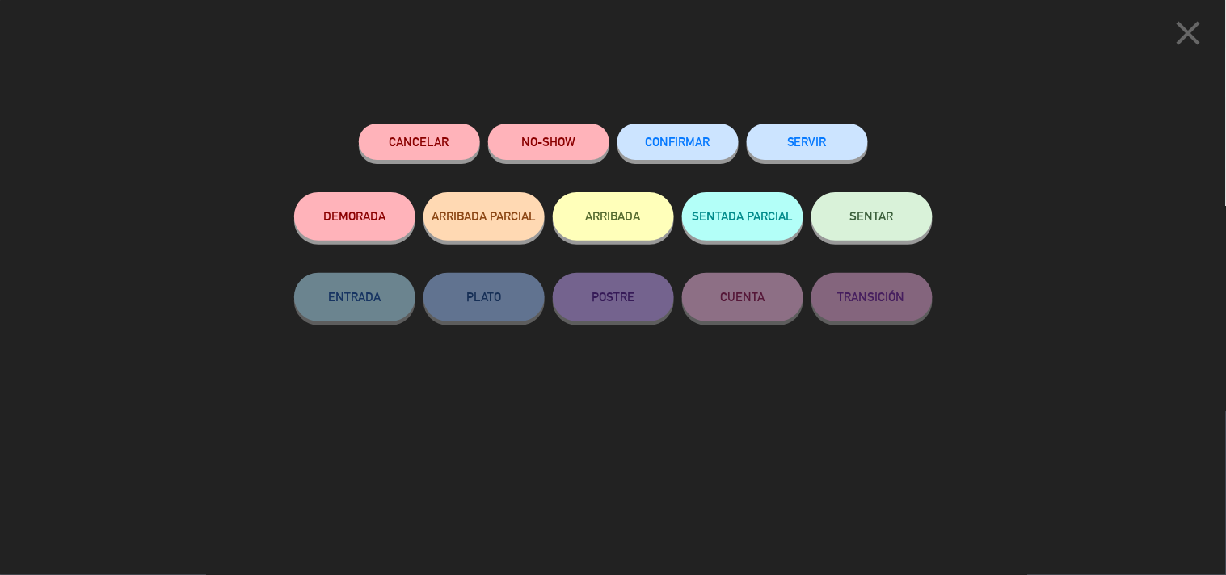
click at [887, 213] on span "SENTAR" at bounding box center [872, 216] width 44 height 14
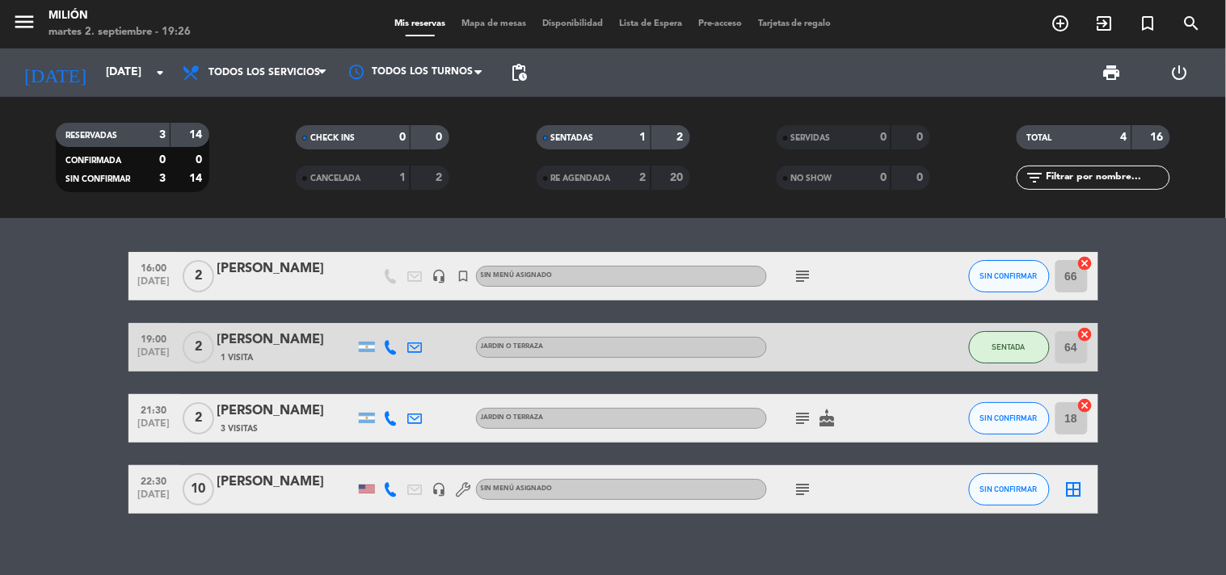
click at [805, 488] on icon "subject" at bounding box center [802, 489] width 19 height 19
click at [803, 414] on icon "subject" at bounding box center [802, 418] width 19 height 19
